Goal: Task Accomplishment & Management: Manage account settings

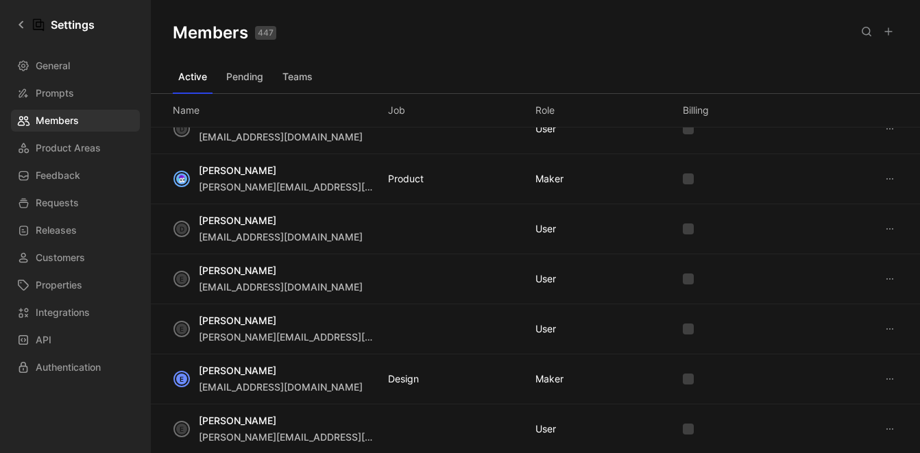
scroll to position [994, 0]
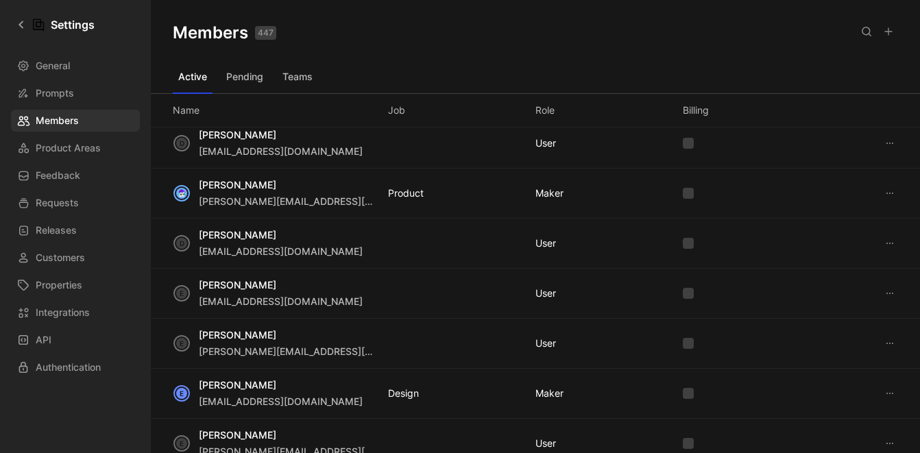
click at [869, 36] on icon at bounding box center [866, 31] width 11 height 11
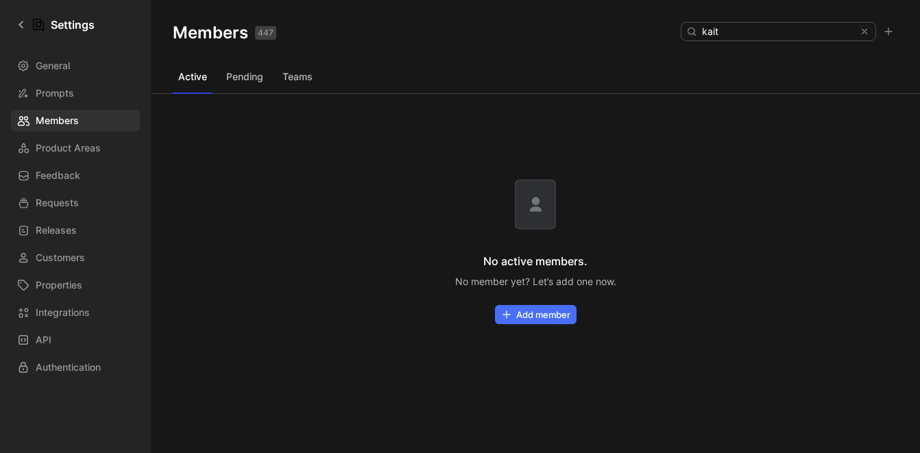
type input "kait"
click at [244, 86] on button "Pending" at bounding box center [245, 77] width 48 height 22
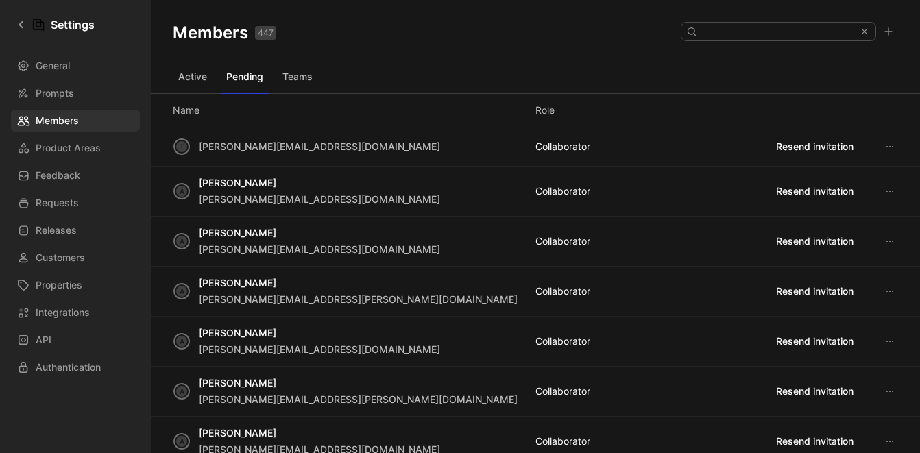
click at [205, 84] on button "Active" at bounding box center [193, 77] width 40 height 22
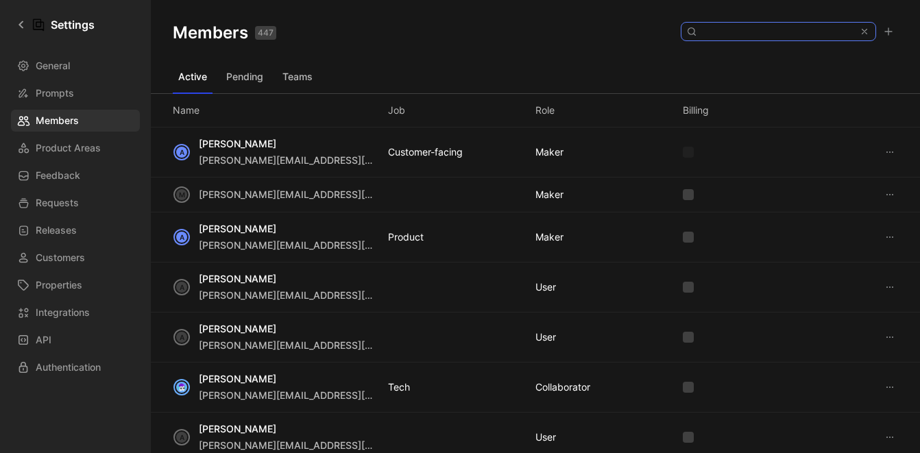
click at [763, 38] on input at bounding box center [777, 32] width 162 height 18
type input "kait"
click at [69, 74] on link "General" at bounding box center [75, 66] width 129 height 22
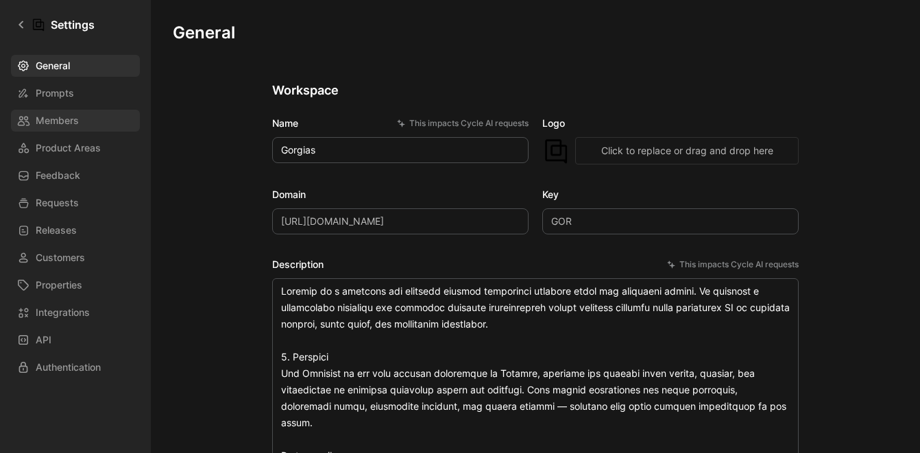
click at [80, 123] on link "Members" at bounding box center [75, 121] width 129 height 22
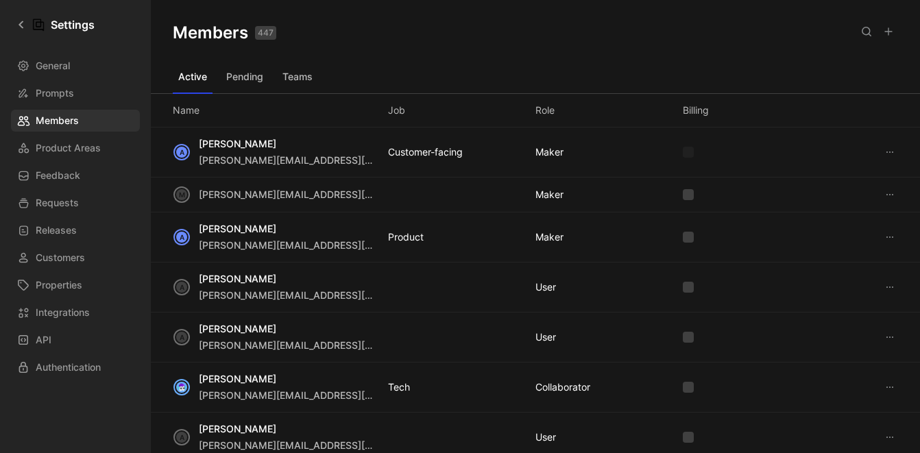
click at [863, 36] on icon at bounding box center [866, 31] width 11 height 11
type input "kait"
